Goal: Task Accomplishment & Management: Manage account settings

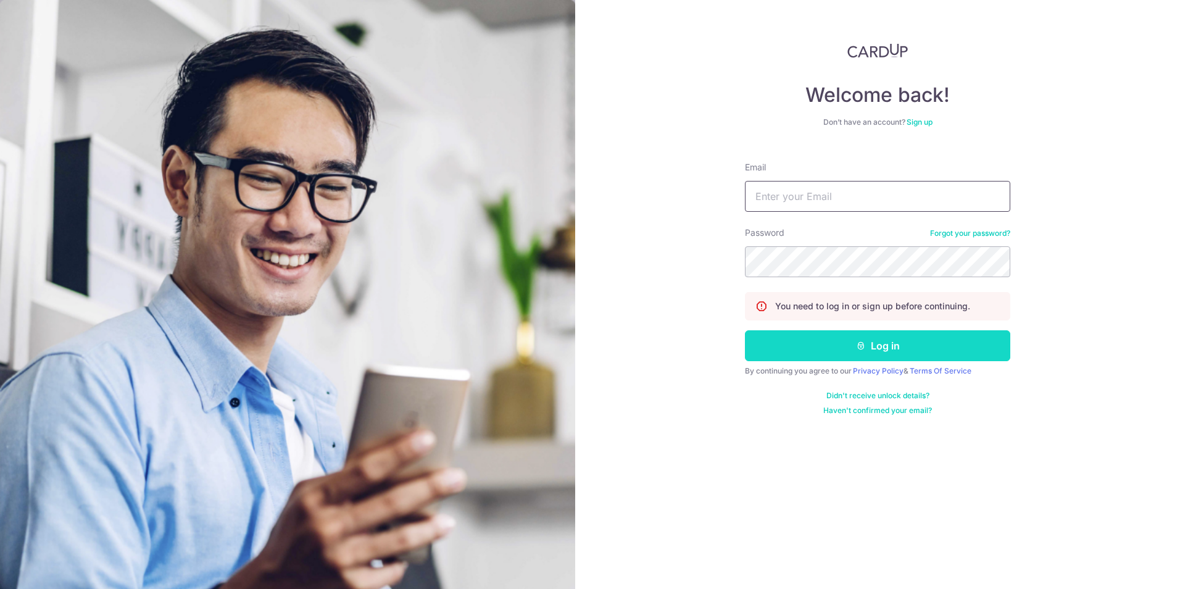
type input "[PERSON_NAME][EMAIL_ADDRESS][DOMAIN_NAME]"
click at [883, 347] on button "Log in" at bounding box center [877, 345] width 265 height 31
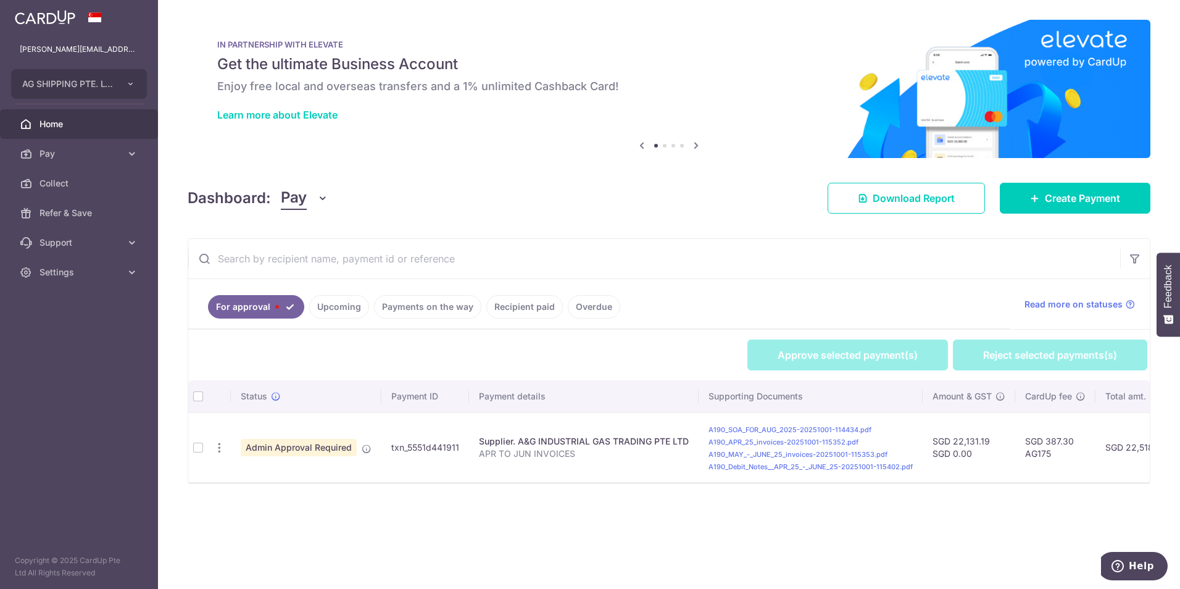
click at [202, 396] on th at bounding box center [198, 396] width 20 height 32
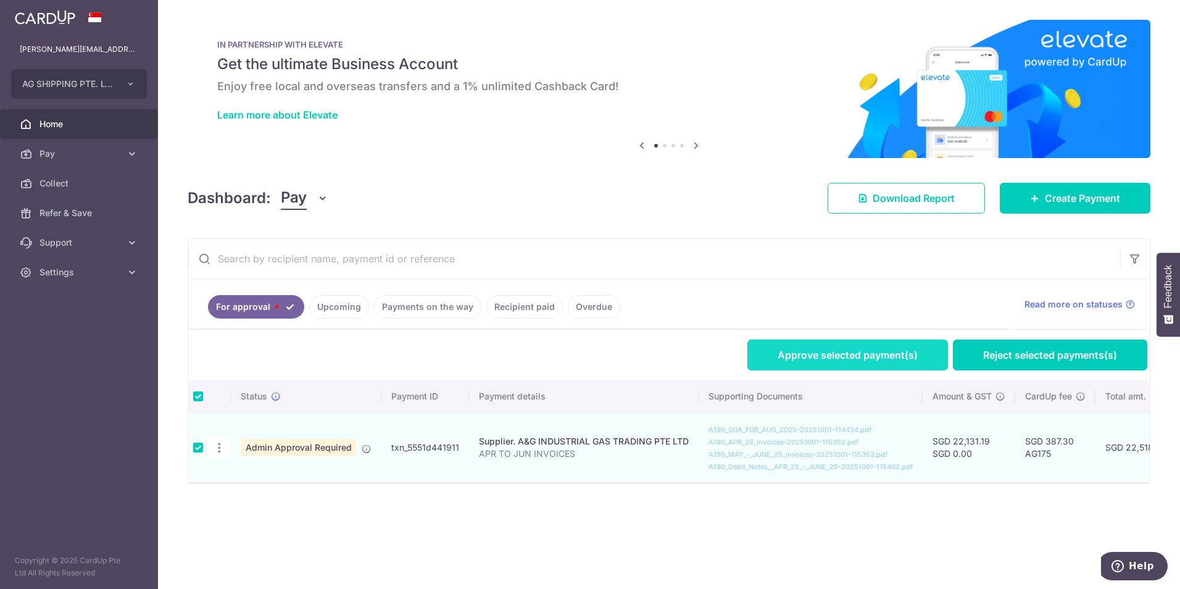
click at [873, 356] on link "Approve selected payment(s)" at bounding box center [848, 355] width 201 height 31
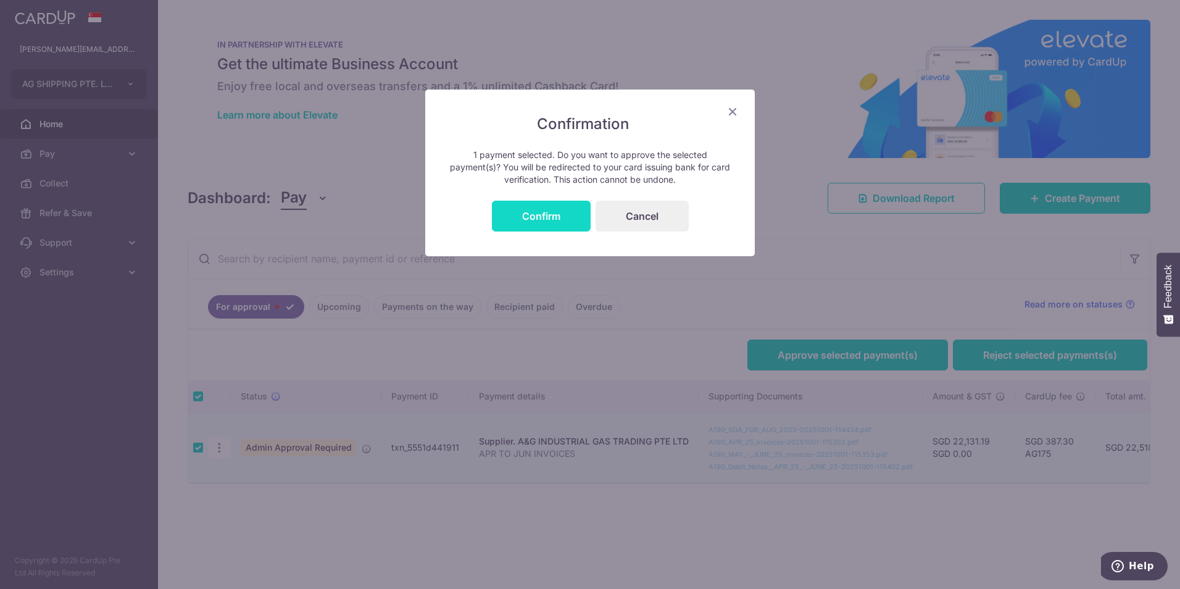
click at [553, 213] on button "Confirm" at bounding box center [541, 216] width 99 height 31
